Goal: Task Accomplishment & Management: Use online tool/utility

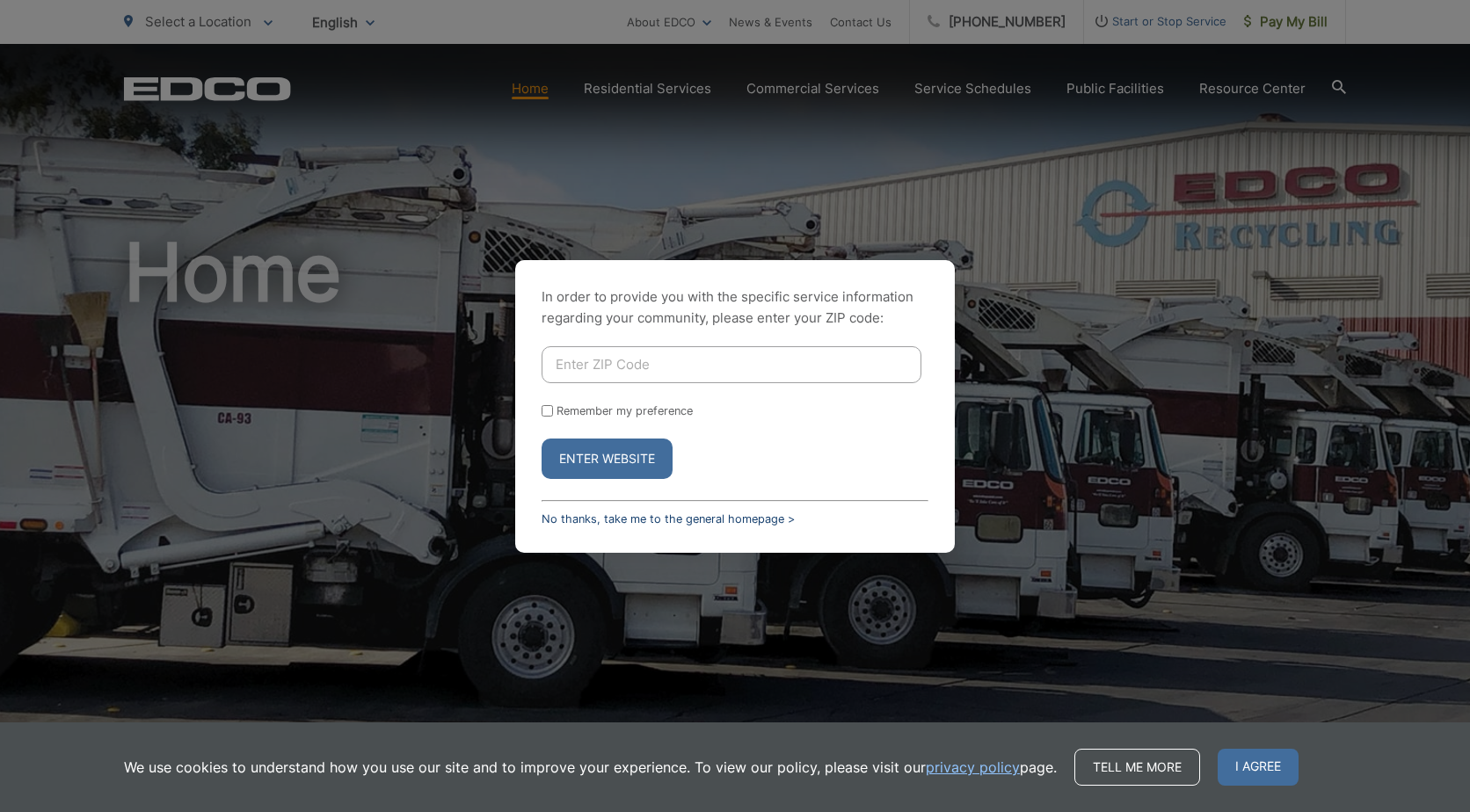
click at [591, 515] on link "No thanks, take me to the general homepage >" at bounding box center [669, 519] width 253 height 13
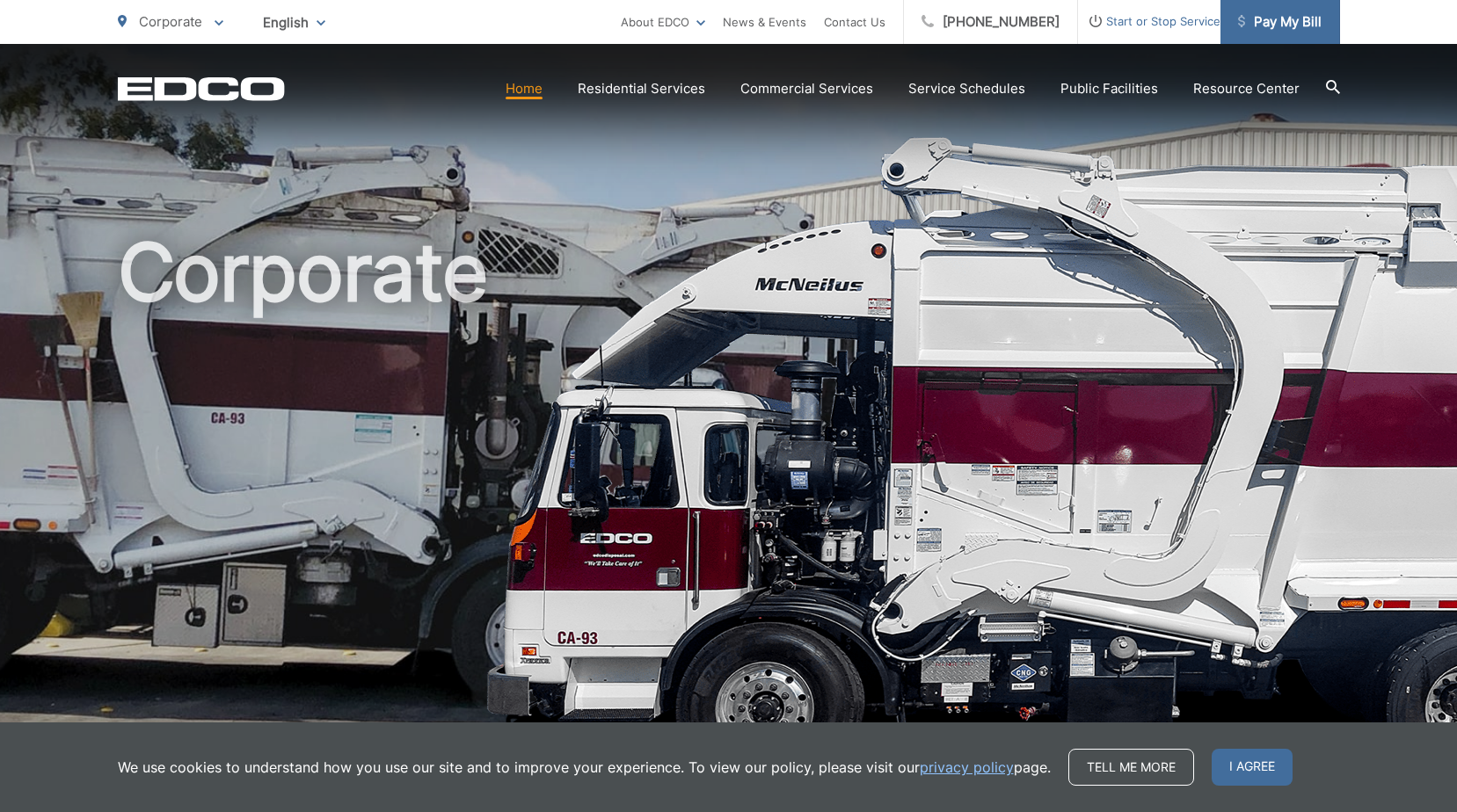
click at [1285, 21] on span "Pay My Bill" at bounding box center [1279, 22] width 84 height 21
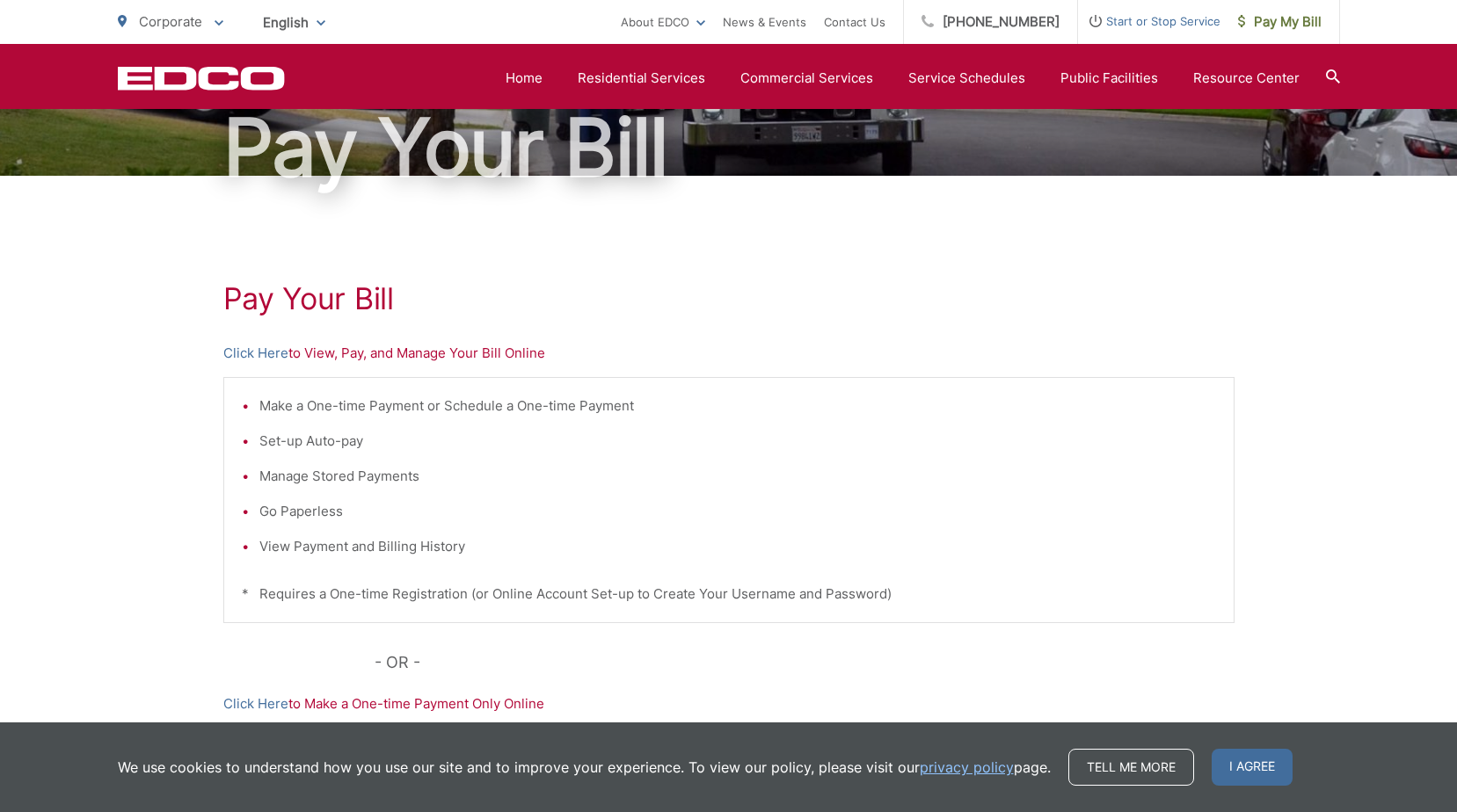
scroll to position [174, 0]
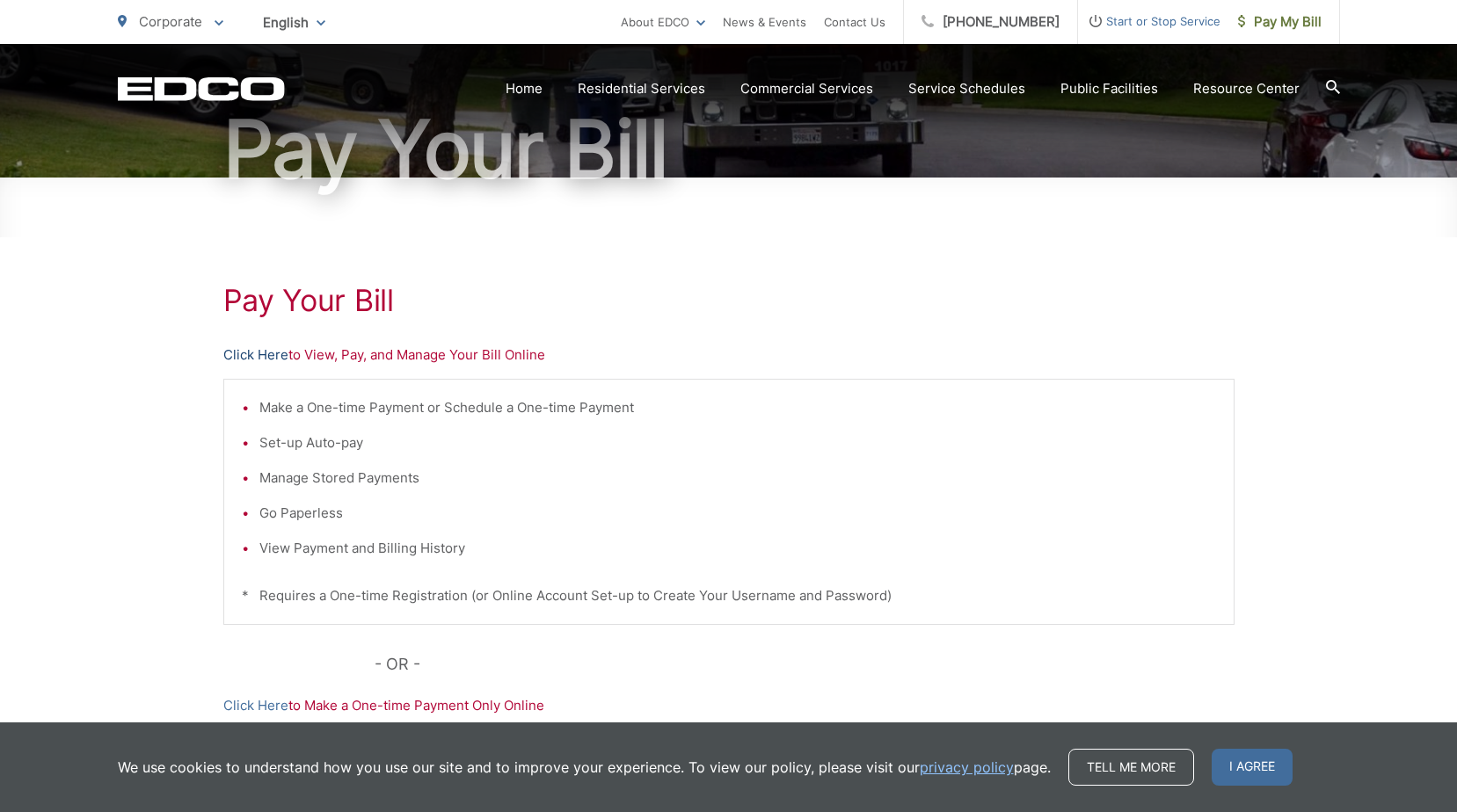
click at [243, 357] on link "Click Here" at bounding box center [256, 355] width 65 height 21
